Goal: Task Accomplishment & Management: Use online tool/utility

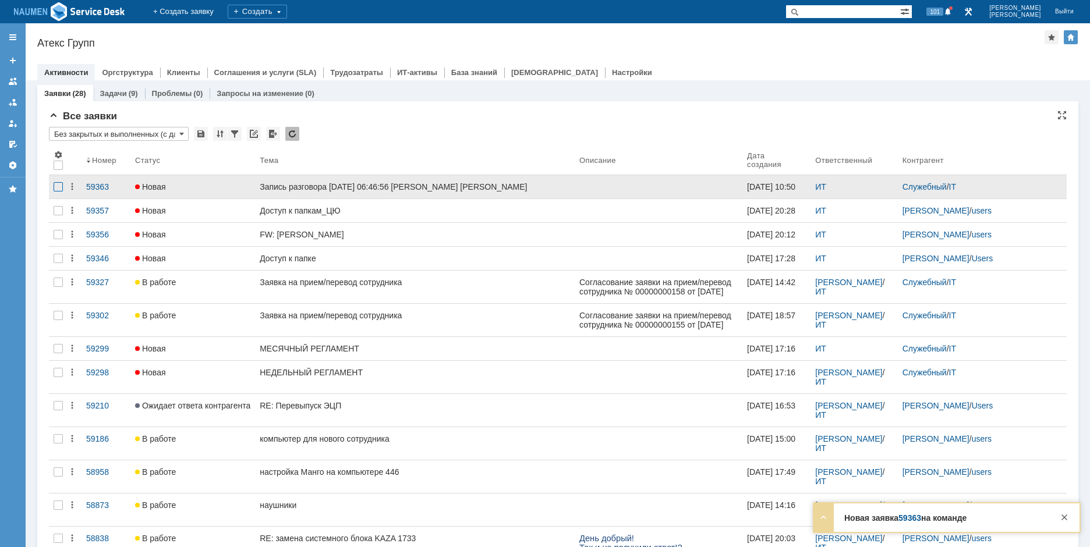
click at [60, 187] on div at bounding box center [58, 186] width 9 height 9
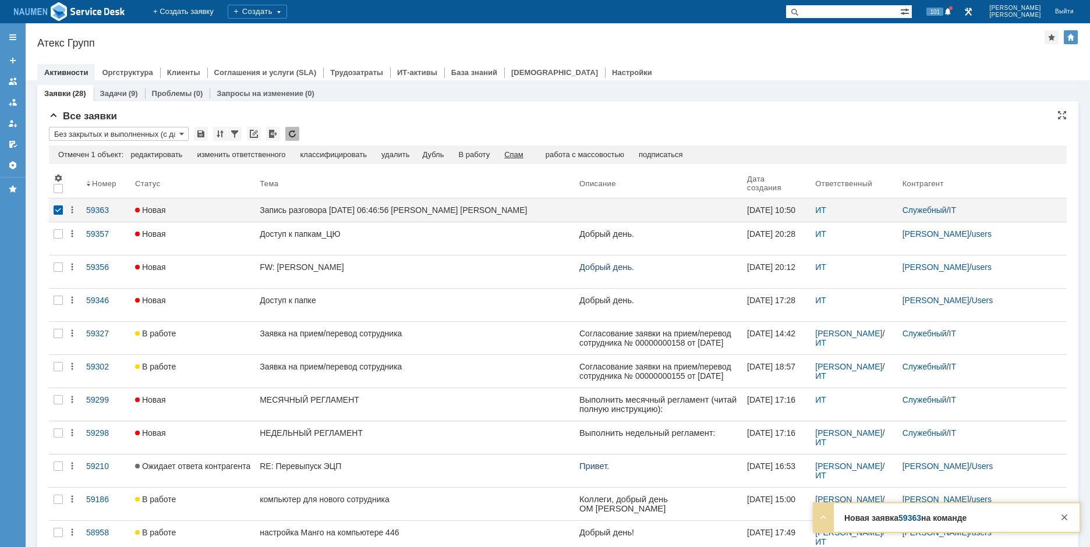
click at [523, 158] on div "Спам" at bounding box center [513, 154] width 19 height 9
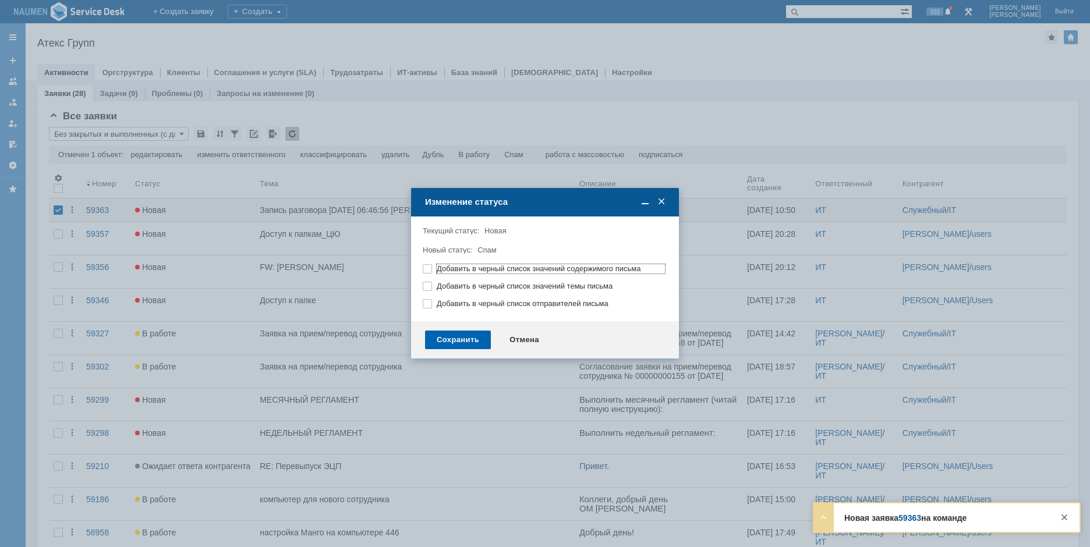
click at [481, 338] on div "Сохранить" at bounding box center [458, 340] width 66 height 19
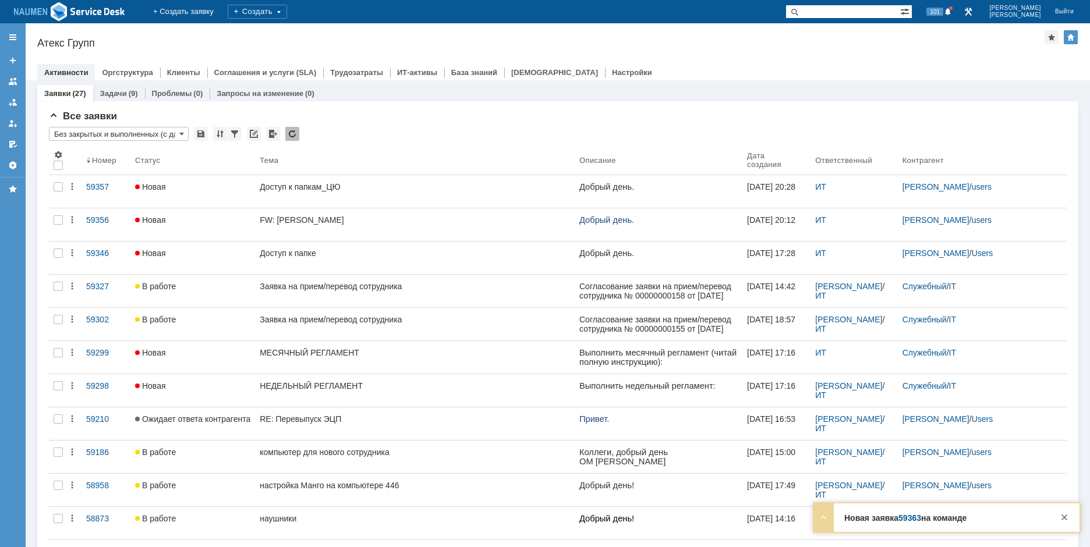
click at [879, 45] on div "Атекс Групп" at bounding box center [540, 43] width 1007 height 12
click at [201, 47] on div "Атекс Групп" at bounding box center [540, 43] width 1007 height 12
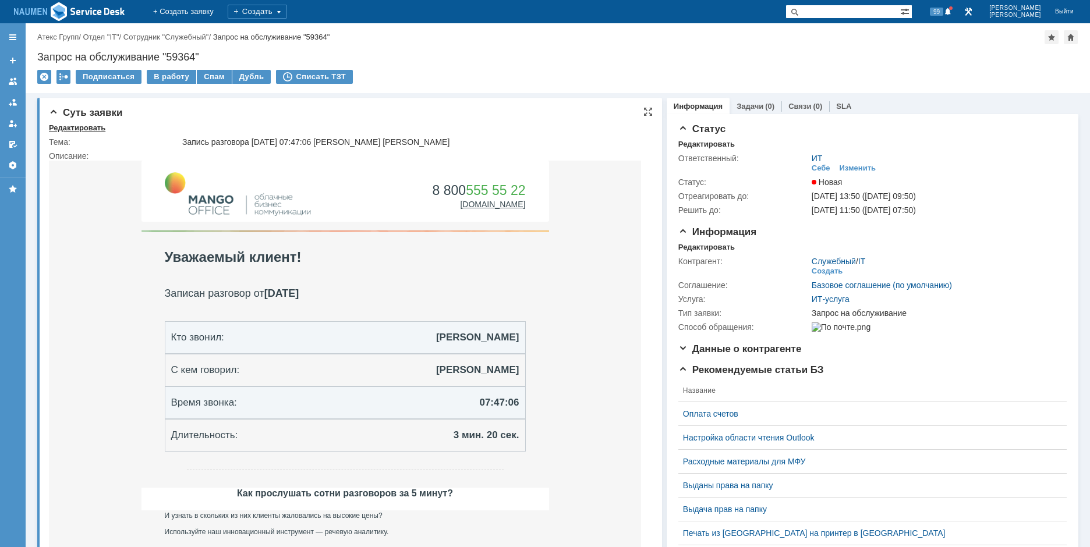
click at [83, 127] on div "Редактировать" at bounding box center [77, 127] width 56 height 9
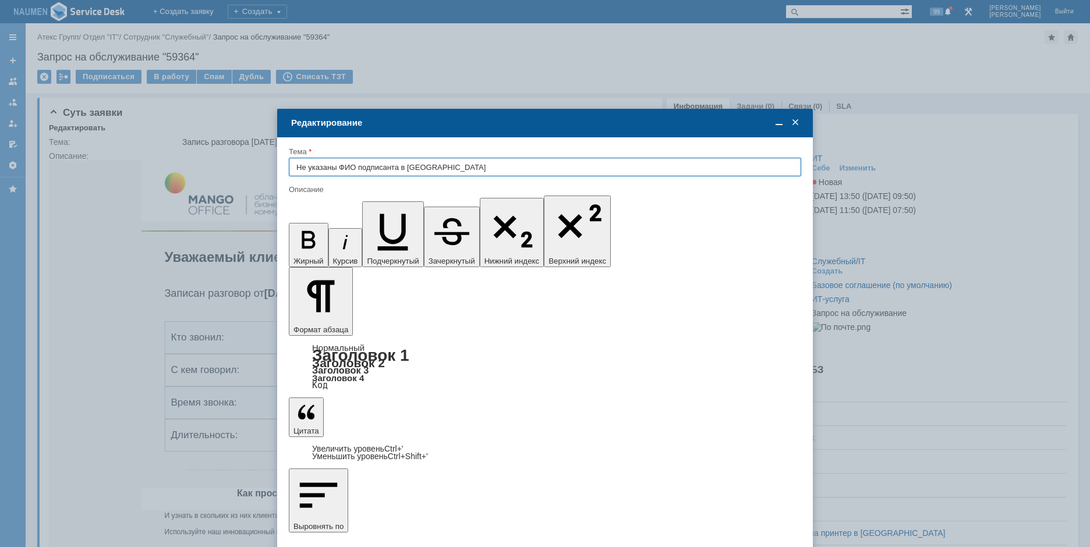
type input "Не указаны ФИО подписанта в ЭДО"
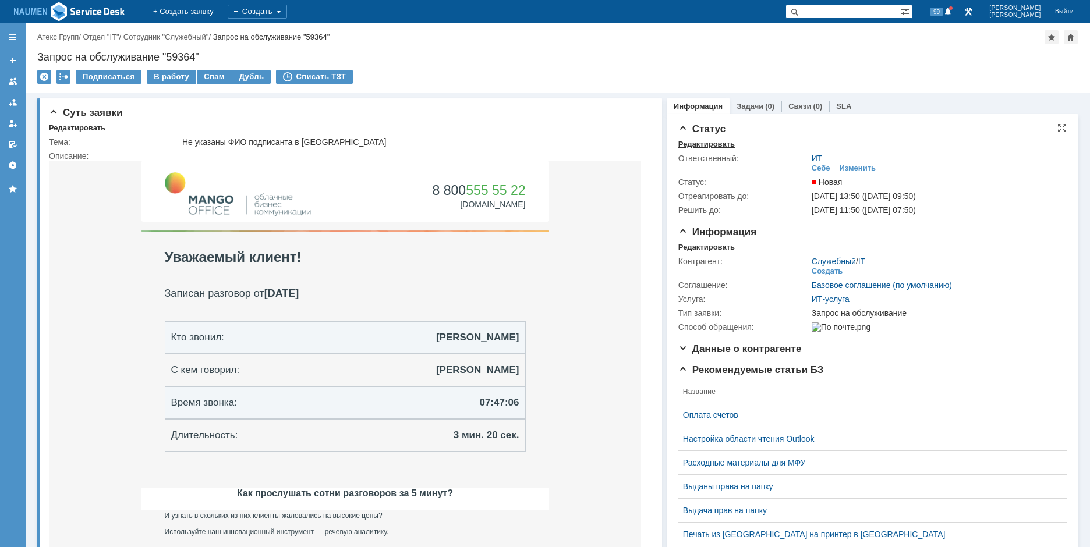
click at [684, 148] on div "Редактировать" at bounding box center [706, 144] width 56 height 9
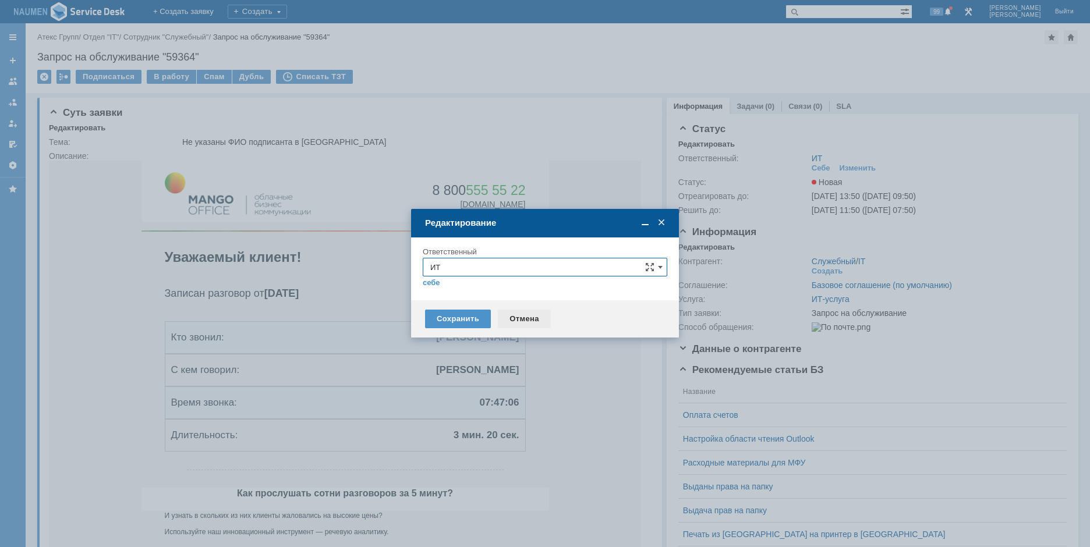
drag, startPoint x: 521, startPoint y: 317, endPoint x: 501, endPoint y: 141, distance: 176.9
click at [521, 317] on div "Отмена" at bounding box center [524, 319] width 53 height 19
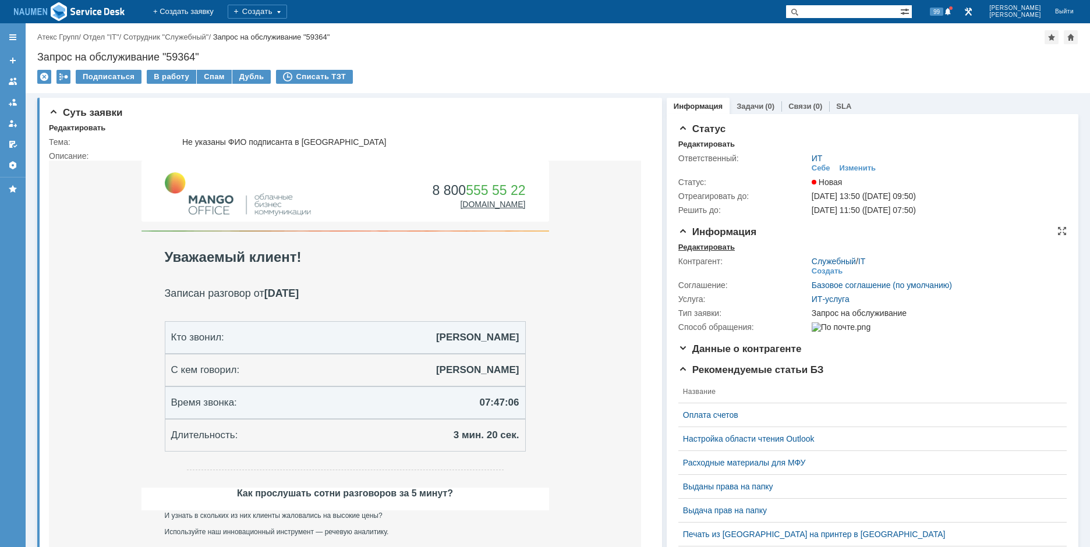
click at [689, 248] on div "Редактировать" at bounding box center [706, 247] width 56 height 9
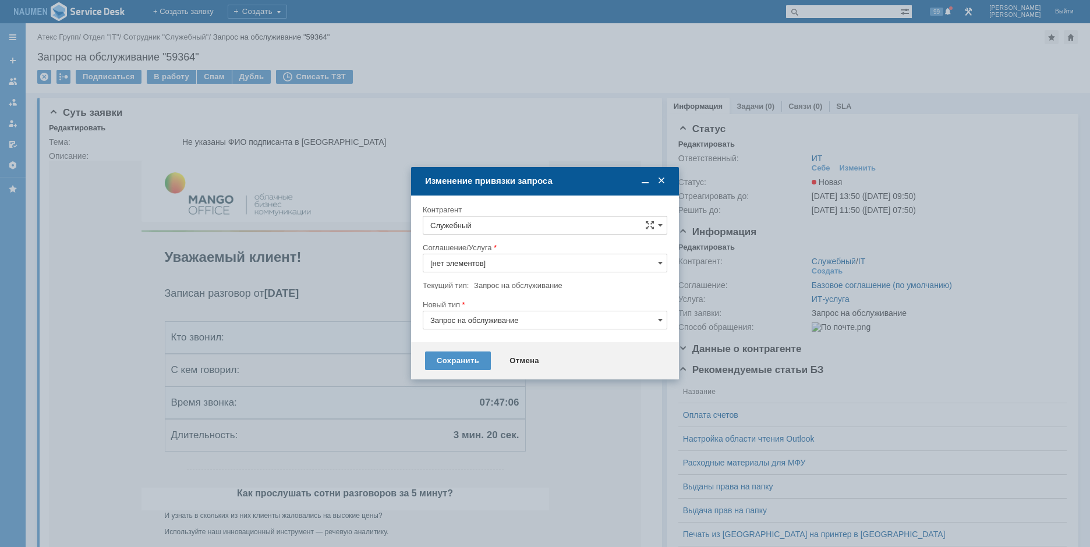
type input "ИТ-услуга"
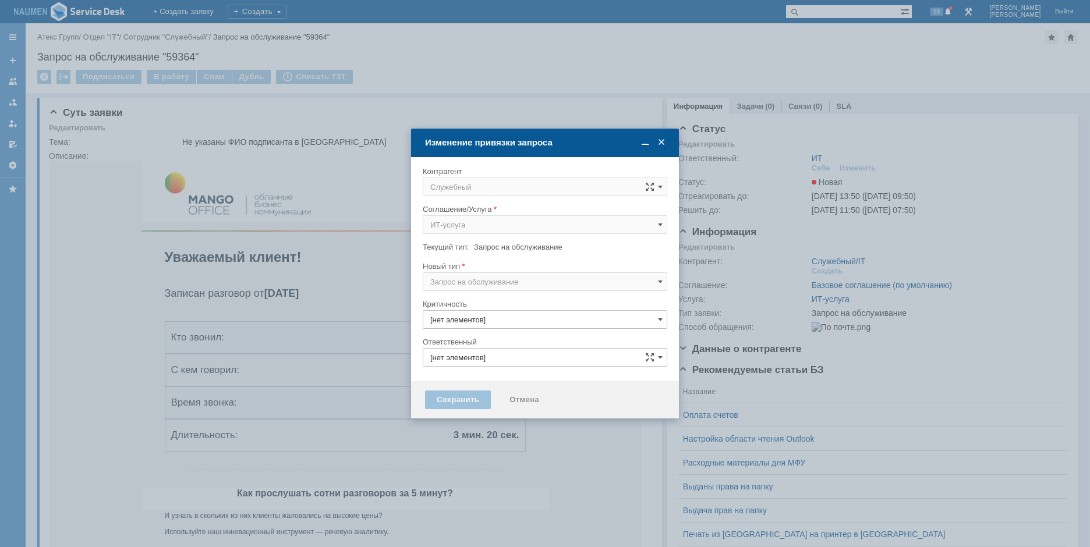
type input "3. Низкая"
type input "ИТ"
type input "[не указано]"
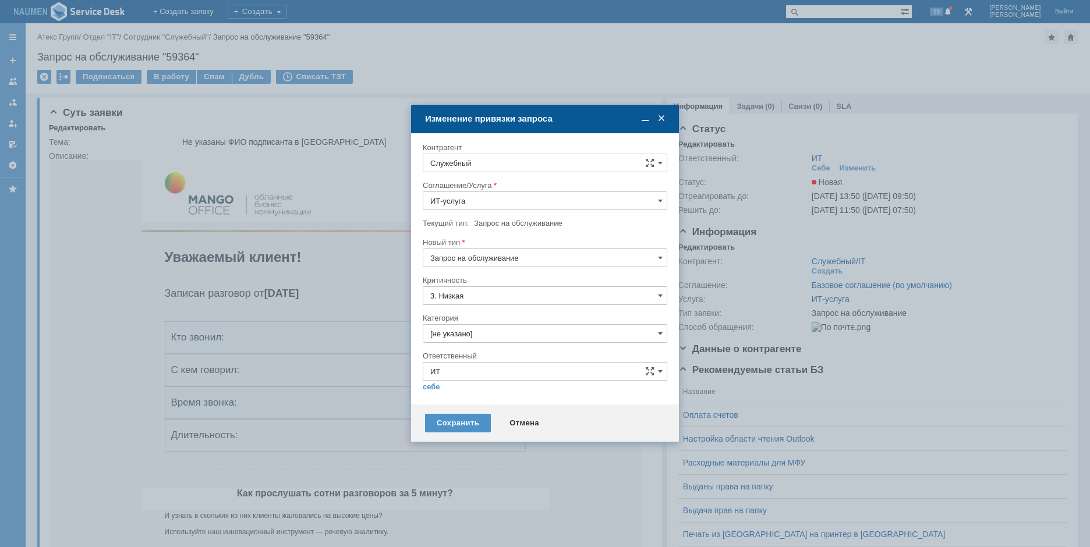
click at [501, 165] on input "Служебный" at bounding box center [545, 163] width 244 height 19
click at [517, 326] on span "Павленко Евгения" at bounding box center [503, 326] width 62 height 9
type input "Павленко Евгения"
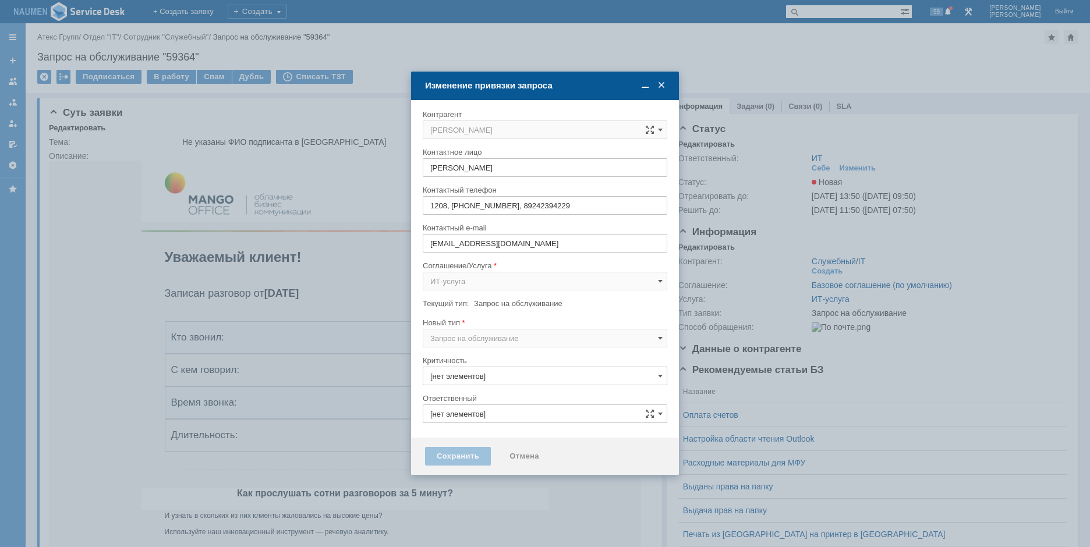
type input "3. Низкая"
type input "ИТ"
type input "[не указано]"
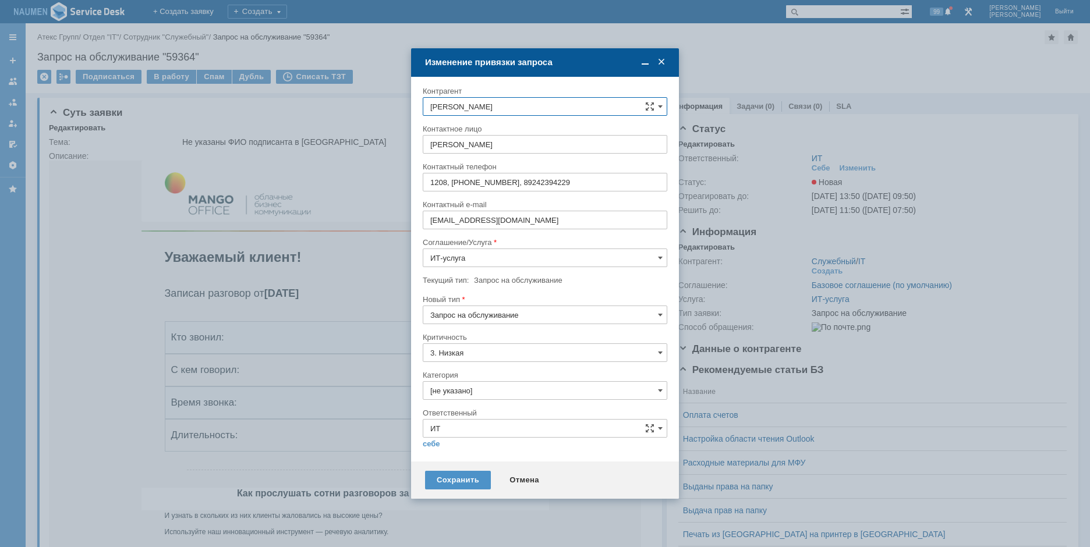
click at [483, 321] on input "Запрос на обслуживание" at bounding box center [545, 315] width 244 height 19
click at [466, 374] on span "Инцидент" at bounding box center [544, 374] width 229 height 9
type input "Инцидент"
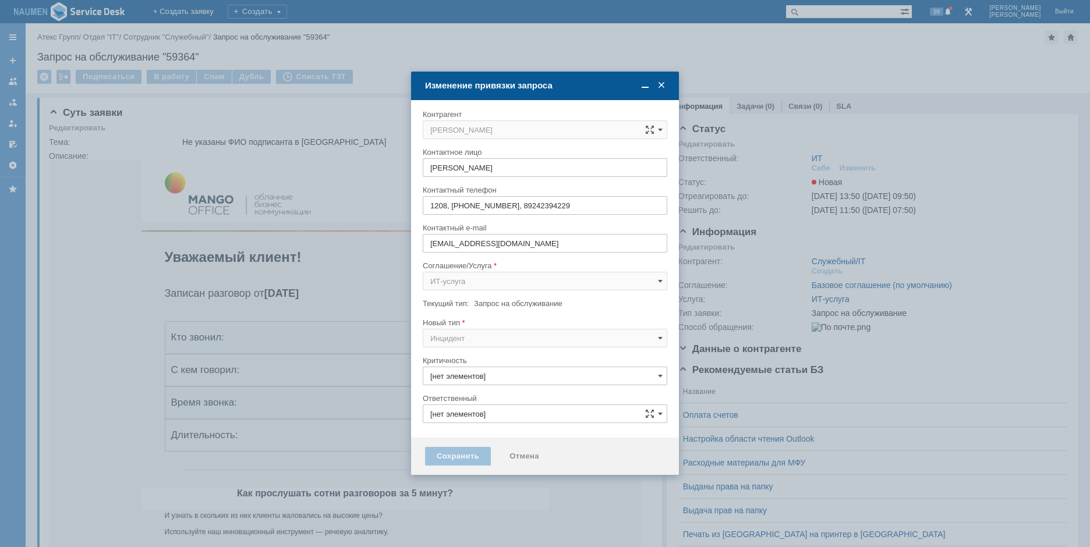
type input "3. Низкая"
type input "ИТ"
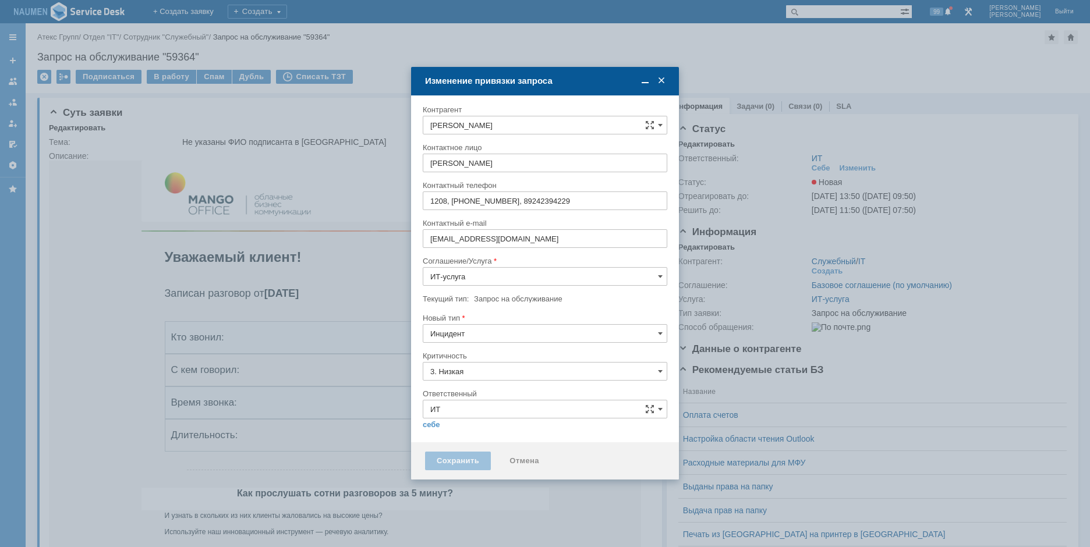
type input "Инцидент"
type input "[не указано]"
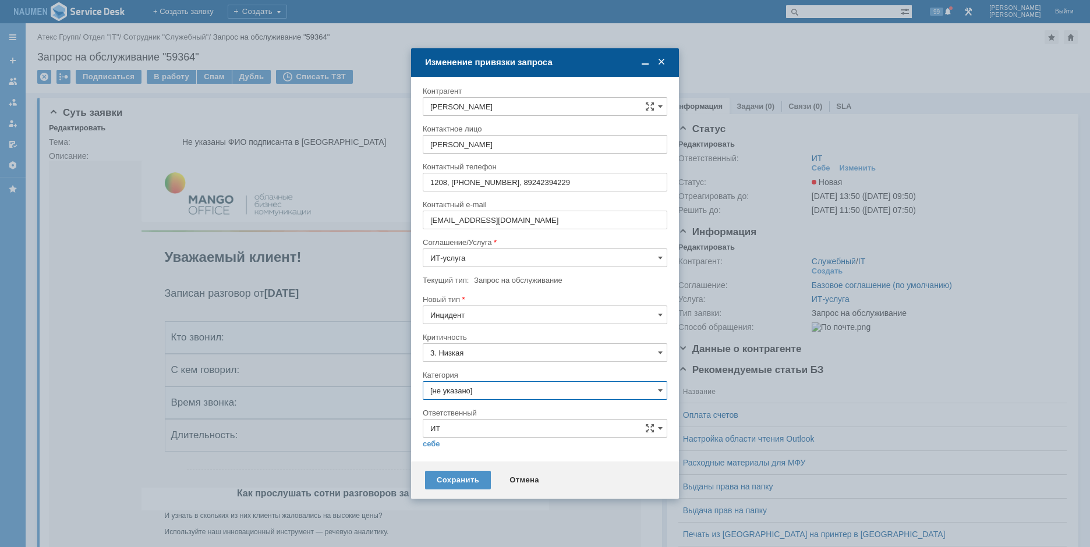
click at [463, 396] on input "[не указано]" at bounding box center [545, 390] width 244 height 19
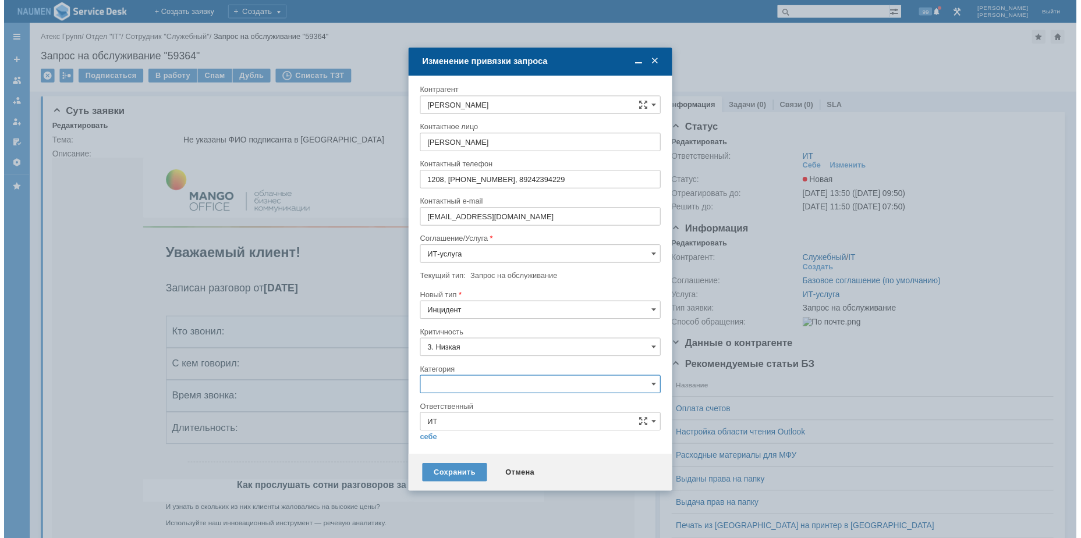
scroll to position [19, 0]
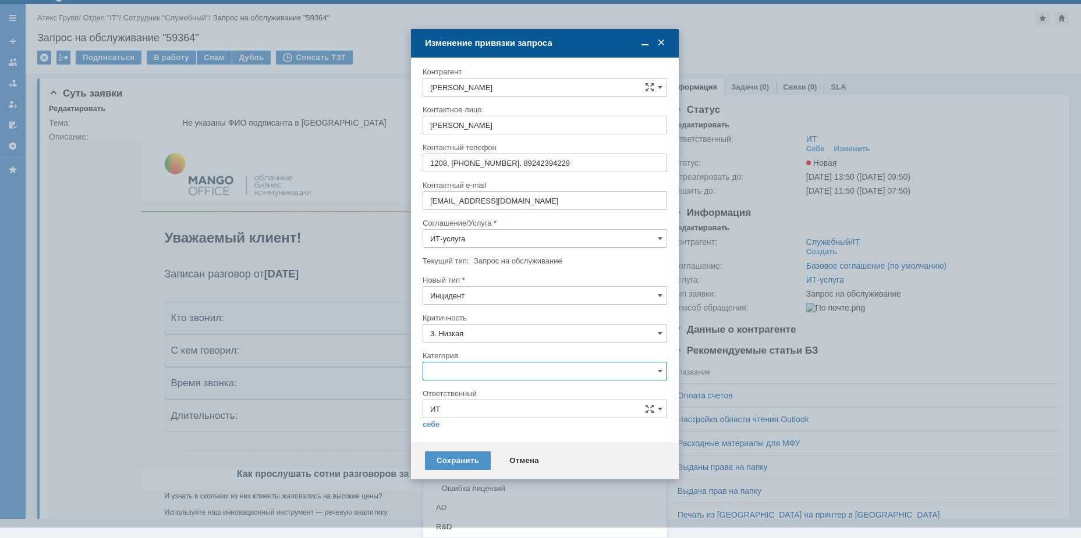
click at [463, 472] on span "Не запускается 1С" at bounding box center [544, 469] width 229 height 9
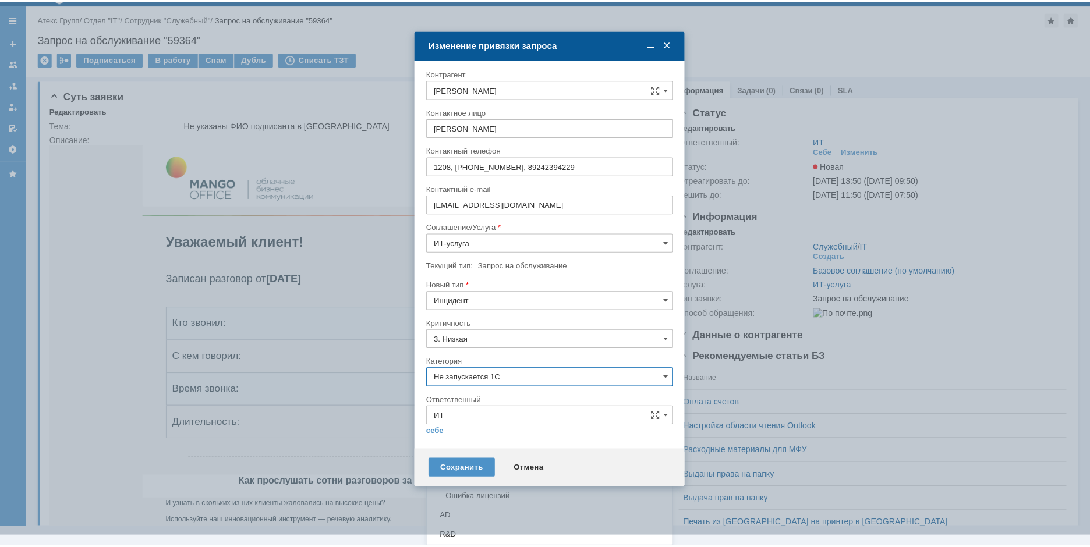
scroll to position [0, 0]
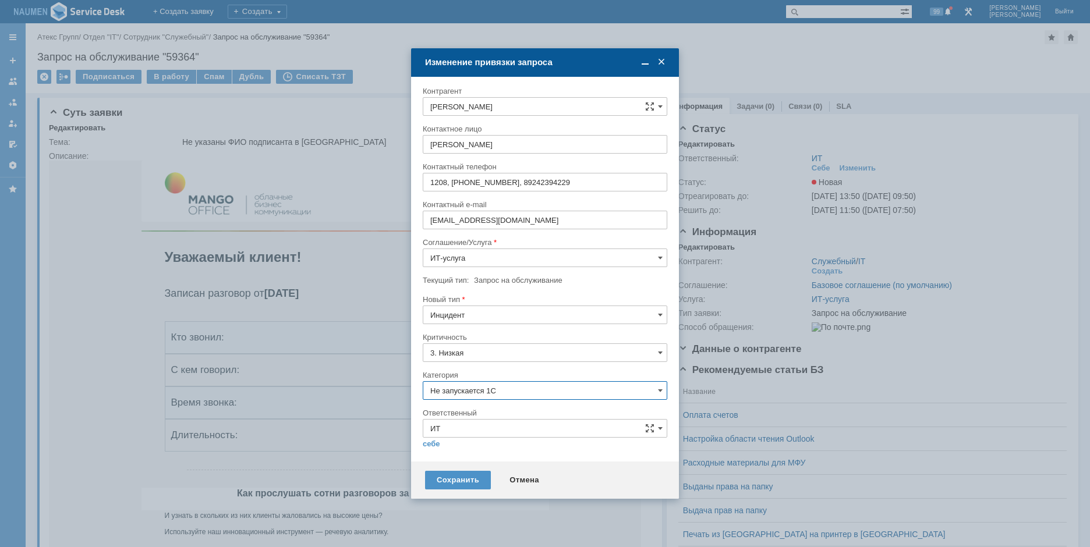
click at [485, 393] on input "Не запускается 1С" at bounding box center [545, 390] width 244 height 19
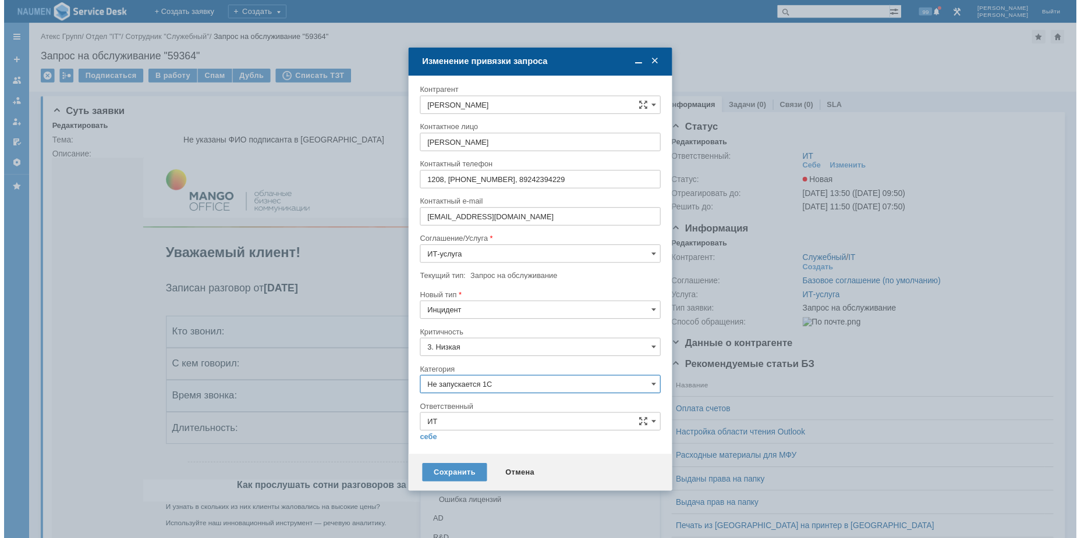
scroll to position [19, 0]
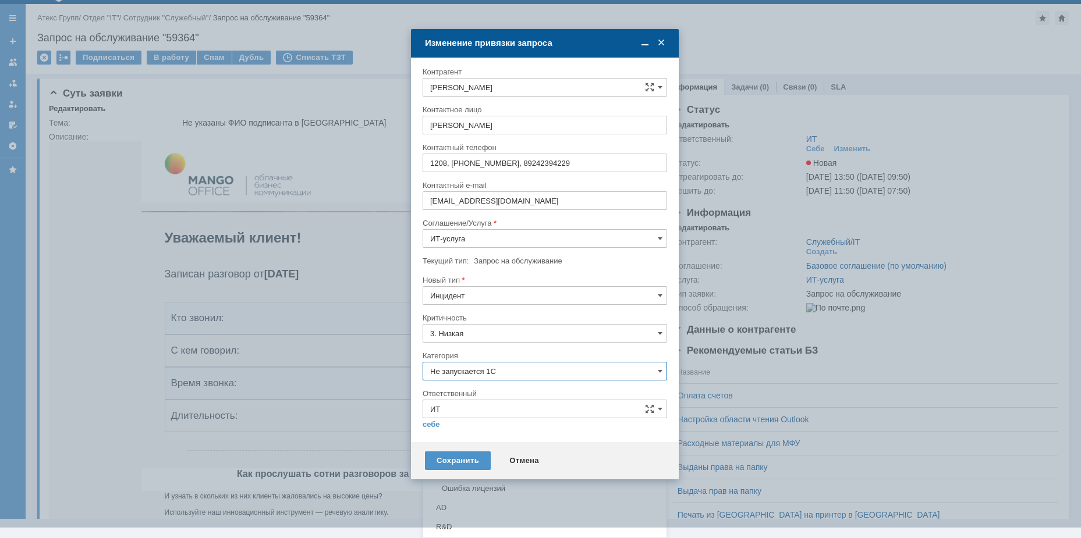
click at [482, 425] on div "Внутренние ошибки 1С" at bounding box center [544, 431] width 243 height 19
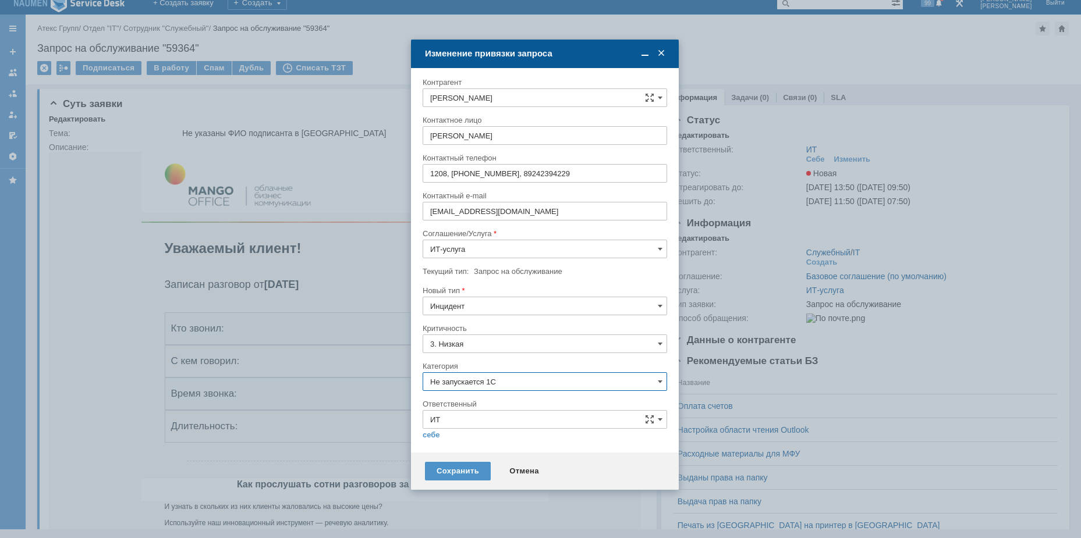
type input "Внутренние ошибки 1С"
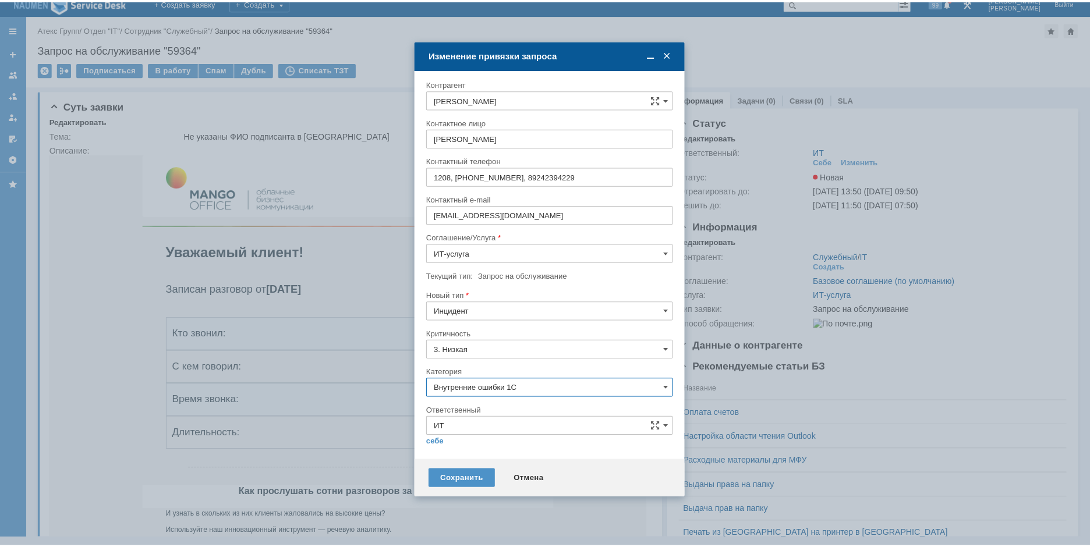
scroll to position [0, 0]
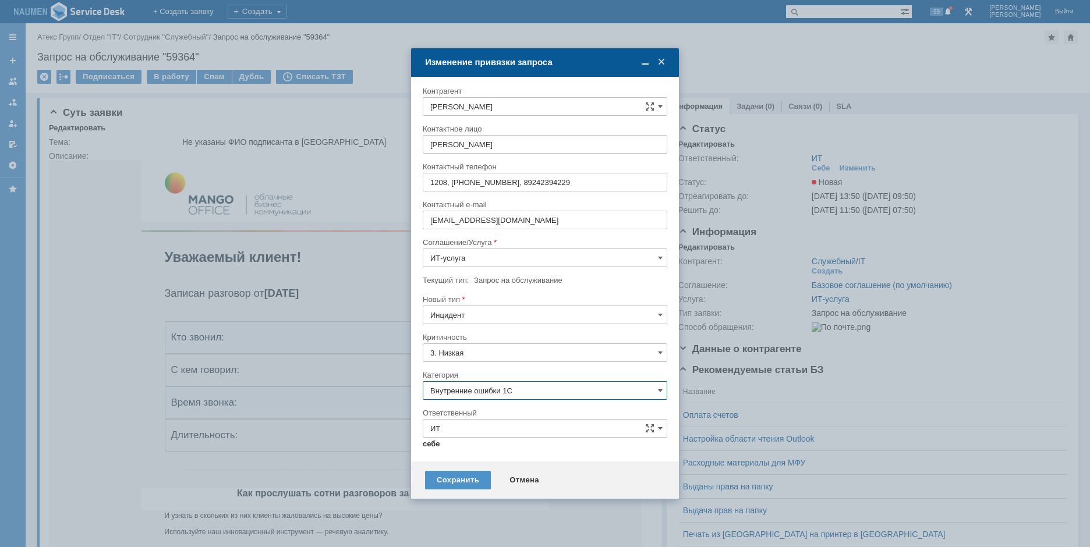
click at [436, 445] on link "себе" at bounding box center [431, 443] width 17 height 9
type input "[PERSON_NAME]"
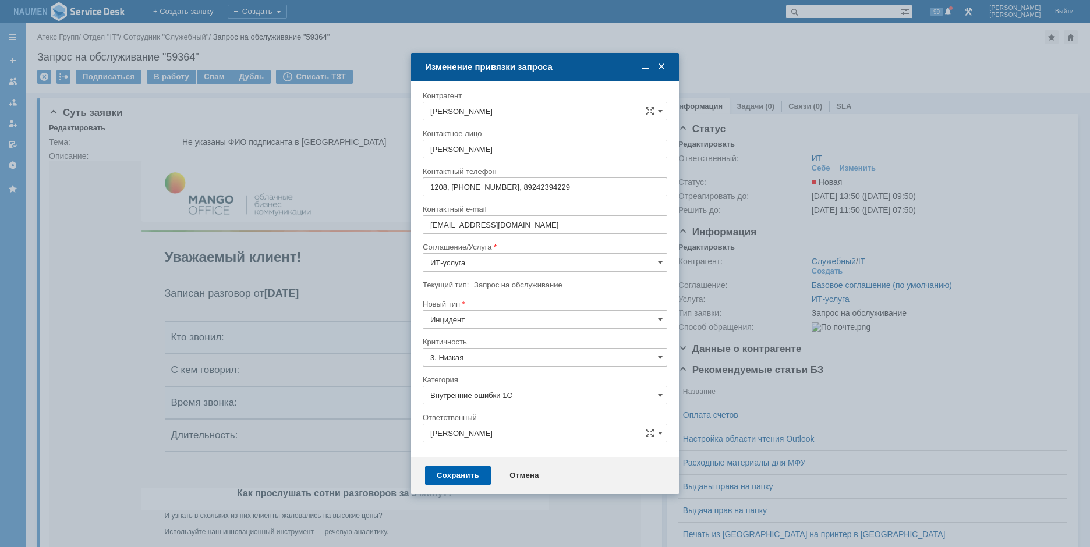
type input "Внутренние ошибки 1С"
click at [446, 477] on div "Сохранить" at bounding box center [458, 475] width 66 height 19
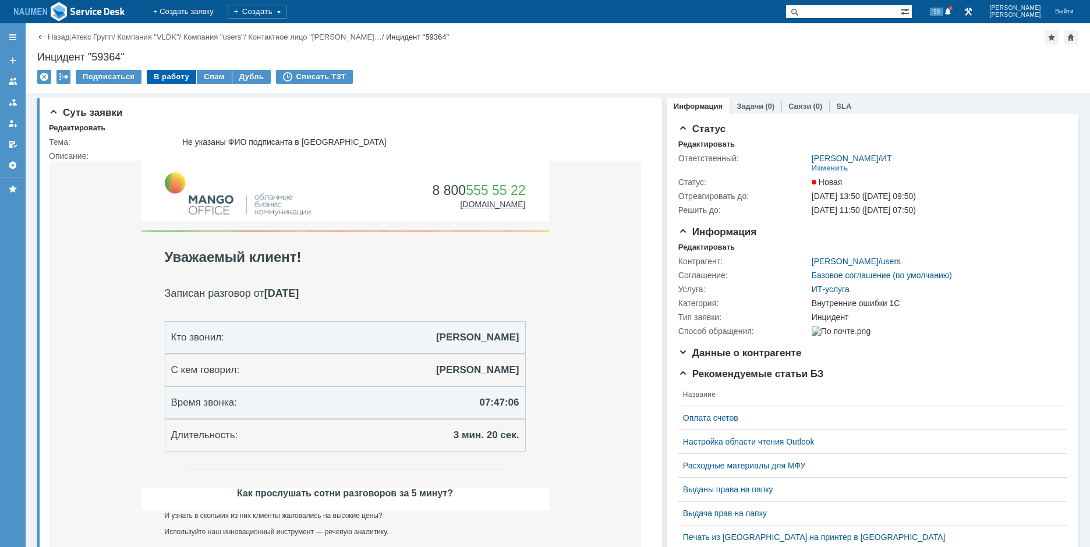
click at [179, 80] on div "В работу" at bounding box center [171, 77] width 49 height 14
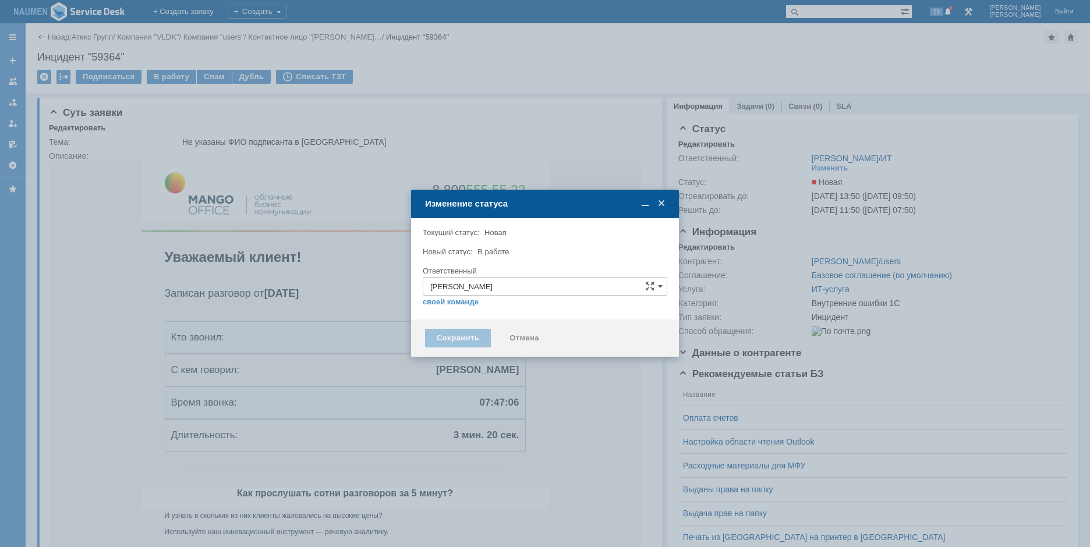
type input "Внутренние ошибки 1С"
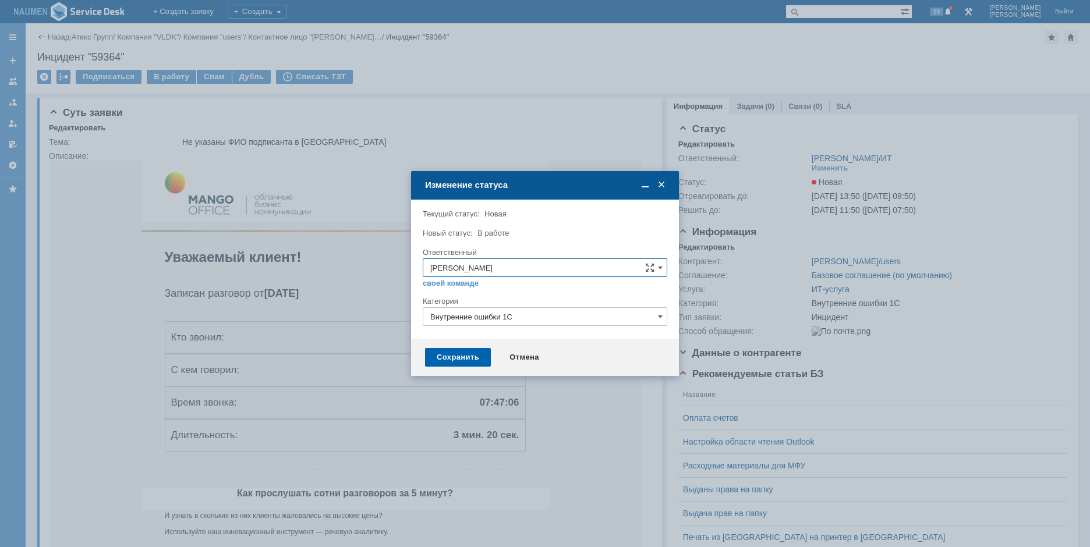
click at [447, 353] on div "Сохранить" at bounding box center [458, 357] width 66 height 19
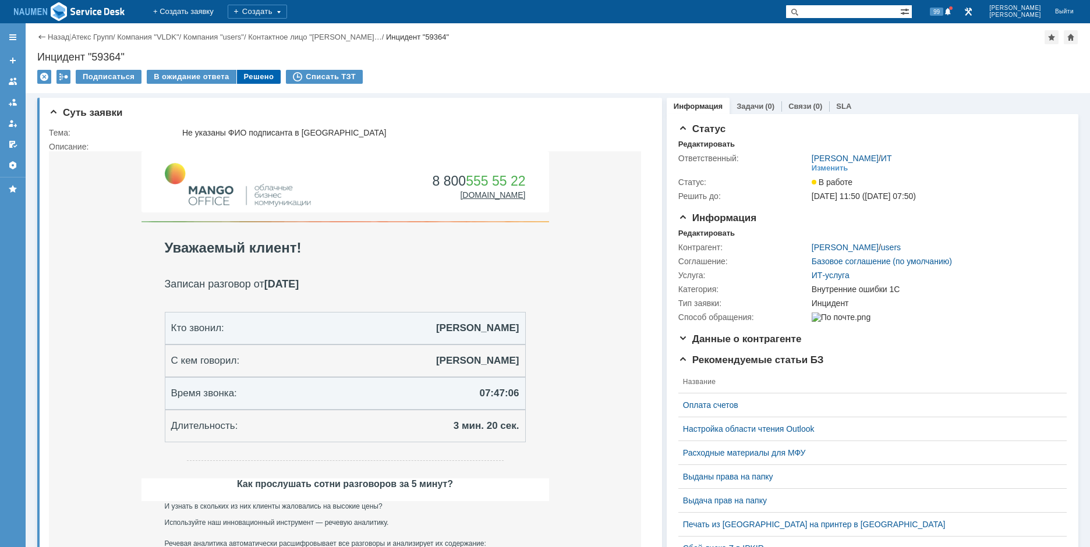
click at [244, 79] on div "Решено" at bounding box center [259, 77] width 44 height 14
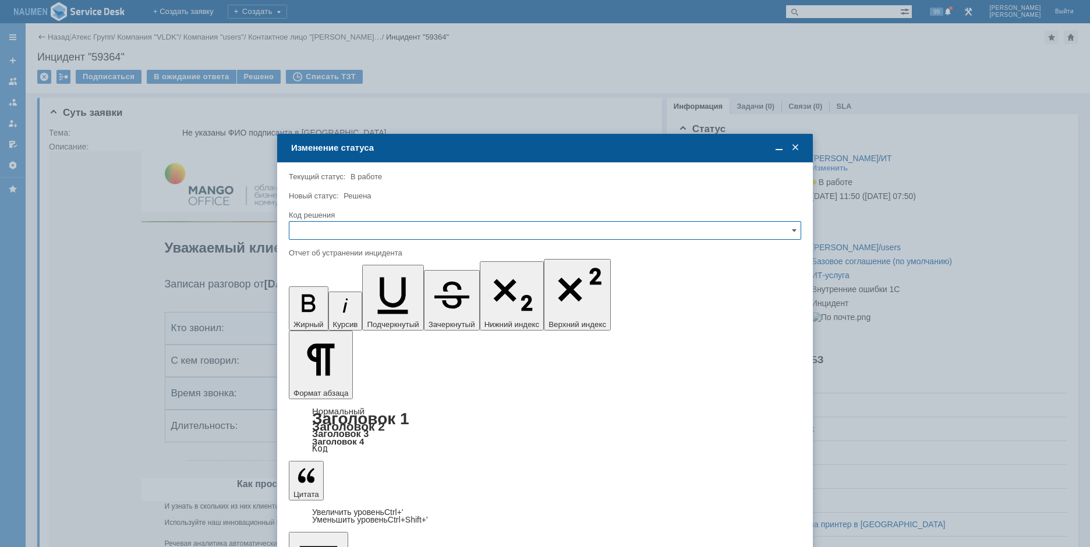
click at [363, 227] on input "text" at bounding box center [545, 230] width 512 height 19
click at [333, 307] on span "Решено" at bounding box center [544, 309] width 497 height 9
type input "Решено"
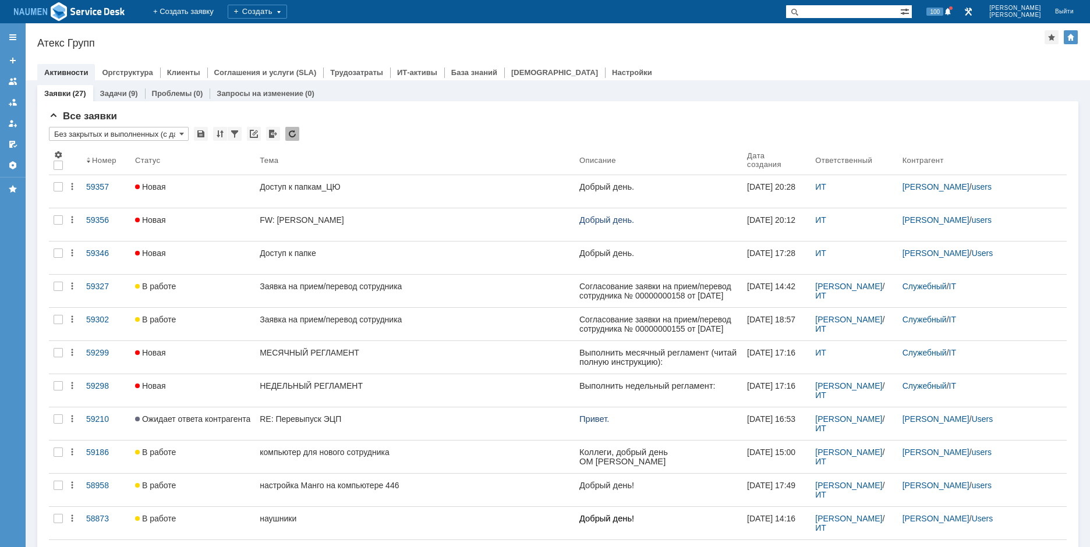
click at [902, 41] on div "Атекс Групп" at bounding box center [540, 43] width 1007 height 12
